Goal: Find specific page/section: Find specific page/section

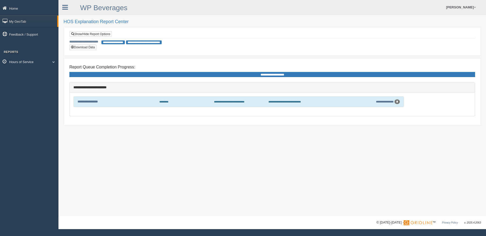
click at [21, 60] on link "Hours of Service" at bounding box center [29, 61] width 58 height 11
click at [19, 75] on link "HOS Explanation Reports" at bounding box center [33, 73] width 48 height 9
click at [25, 72] on link "HOS Explanation Reports" at bounding box center [33, 73] width 48 height 9
click at [41, 74] on link "HOS Explanation Reports" at bounding box center [33, 73] width 48 height 9
